Goal: Information Seeking & Learning: Check status

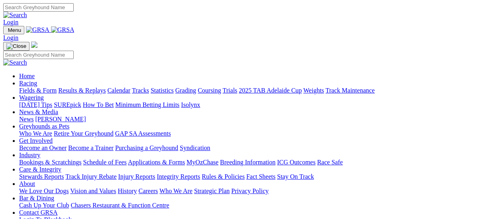
click at [84, 87] on link "Results & Replays" at bounding box center [81, 90] width 47 height 7
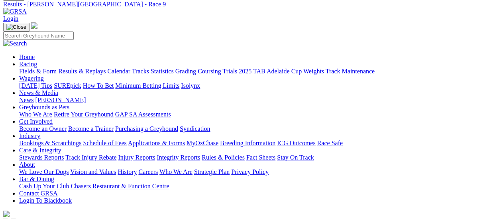
scroll to position [80, 0]
